Goal: Task Accomplishment & Management: Complete application form

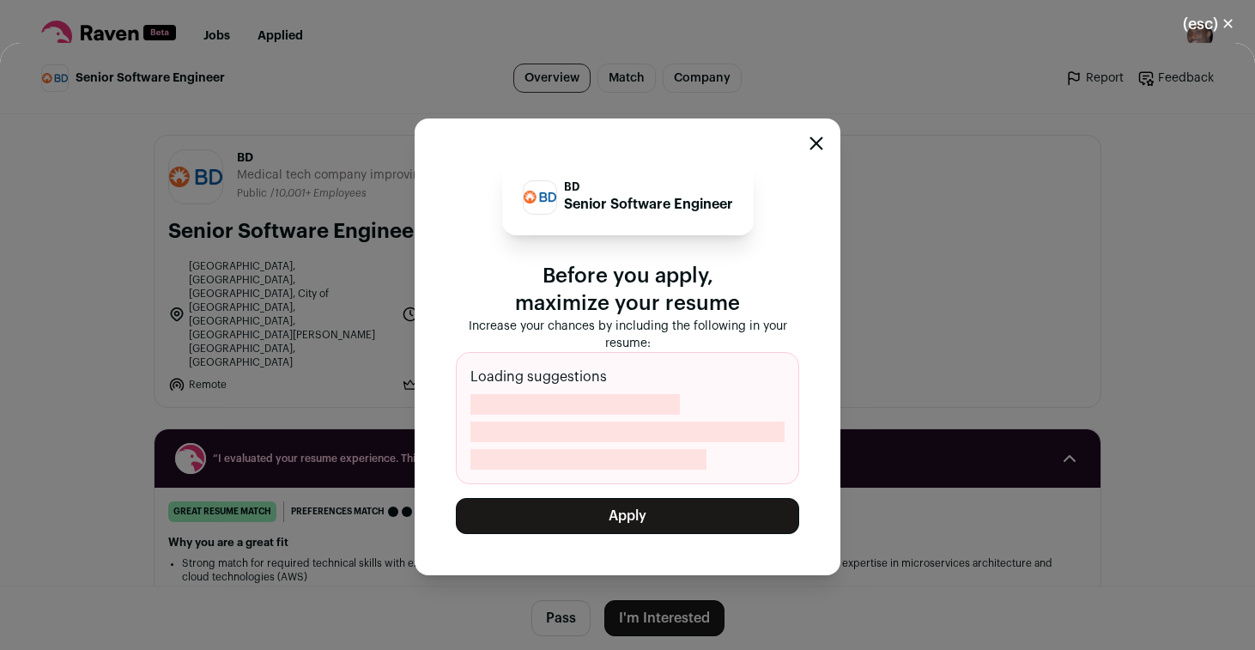
click at [664, 512] on button "Apply" at bounding box center [627, 516] width 343 height 36
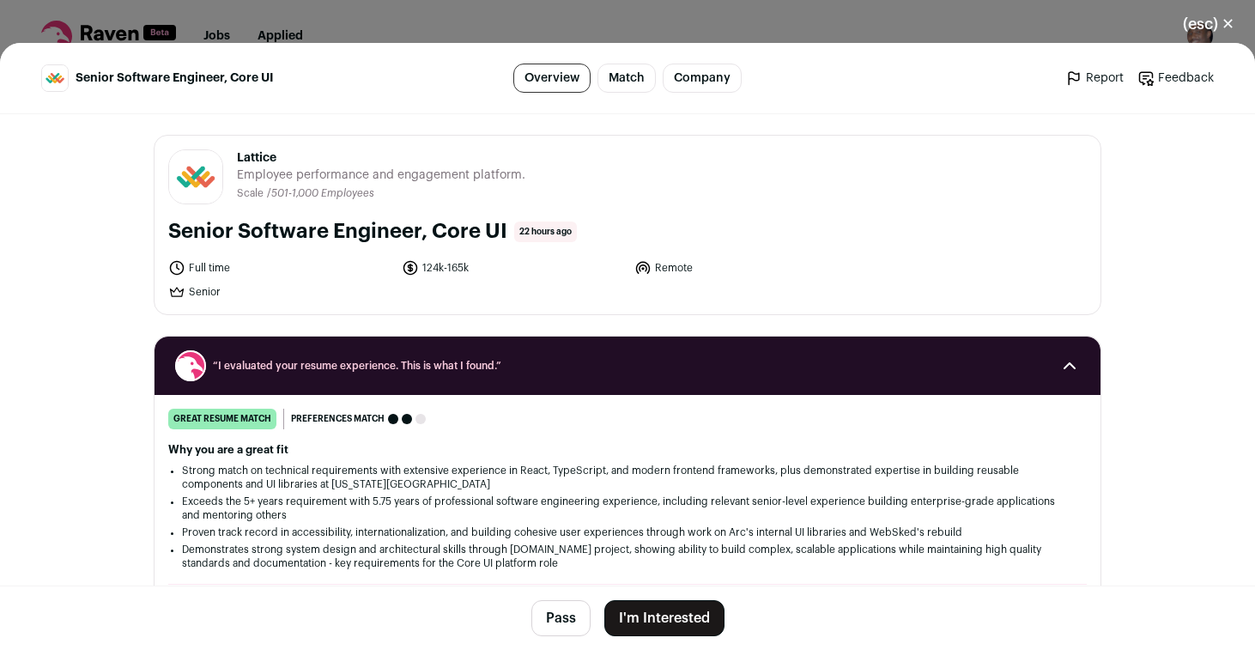
click at [684, 630] on button "I'm Interested" at bounding box center [664, 618] width 120 height 36
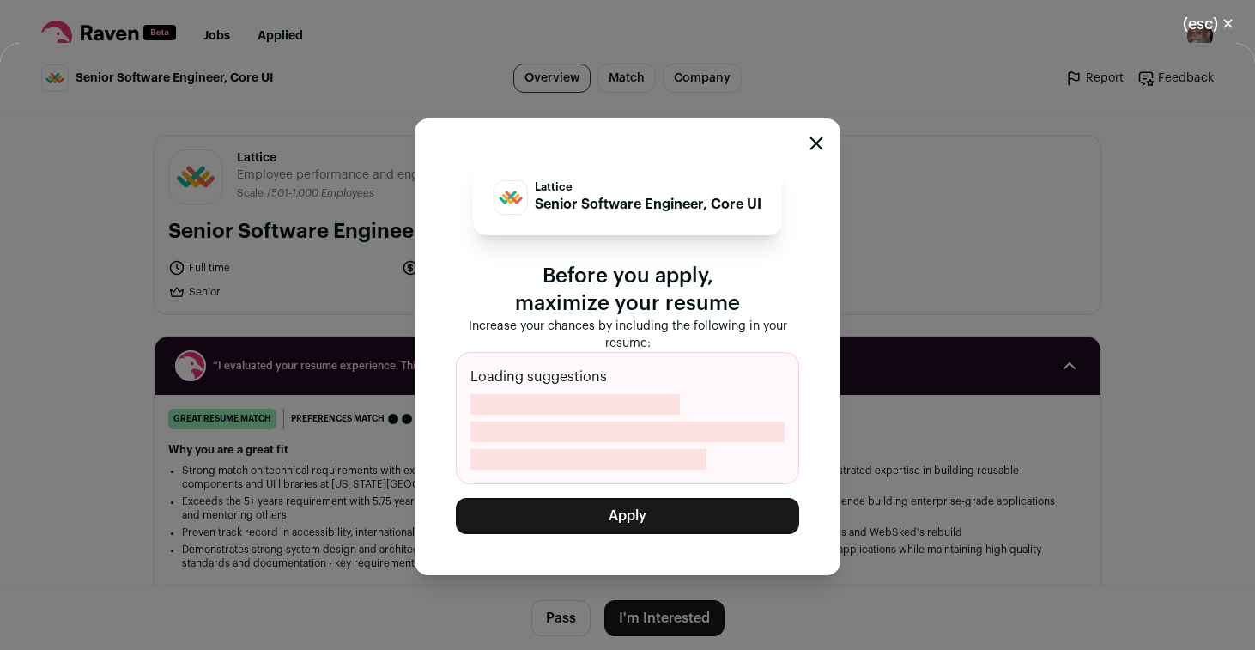
click at [688, 512] on button "Apply" at bounding box center [627, 516] width 343 height 36
